Goal: Transaction & Acquisition: Purchase product/service

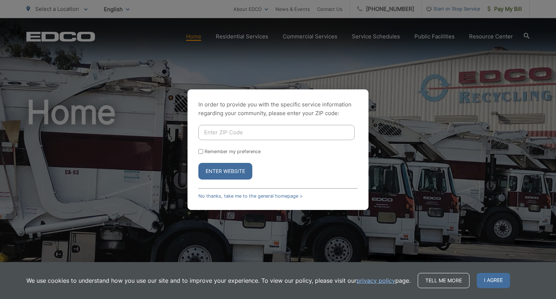
click at [215, 133] on input "Enter ZIP Code" at bounding box center [276, 132] width 156 height 15
click at [216, 133] on input "Enter ZIP Code" at bounding box center [276, 132] width 156 height 15
type input "92069"
click at [223, 172] on button "Enter Website" at bounding box center [225, 171] width 54 height 17
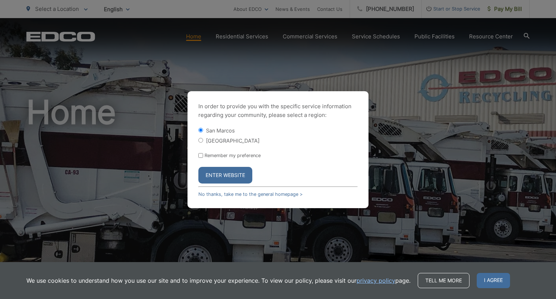
click at [200, 139] on input "[GEOGRAPHIC_DATA]" at bounding box center [200, 140] width 5 height 5
radio input "true"
click at [221, 172] on button "Enter Website" at bounding box center [225, 175] width 54 height 17
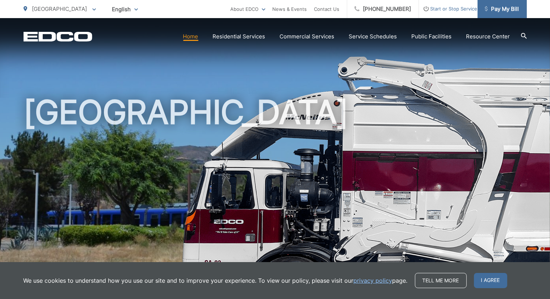
click at [504, 7] on span "Pay My Bill" at bounding box center [502, 9] width 34 height 9
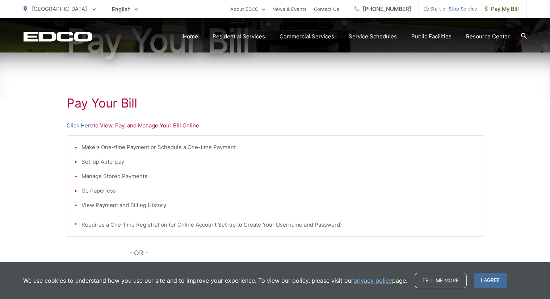
scroll to position [93, 0]
click at [85, 123] on link "Click Here" at bounding box center [80, 125] width 27 height 9
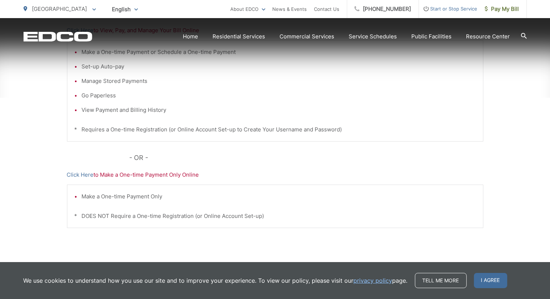
scroll to position [189, 0]
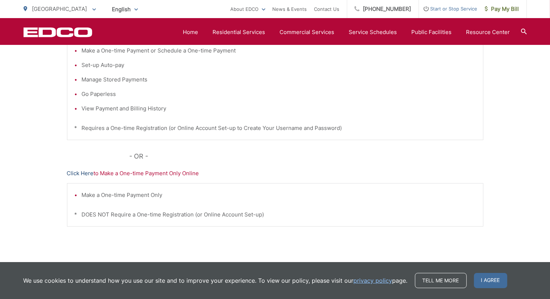
click at [86, 172] on link "Click Here" at bounding box center [80, 173] width 27 height 9
